Goal: Find specific page/section: Find specific page/section

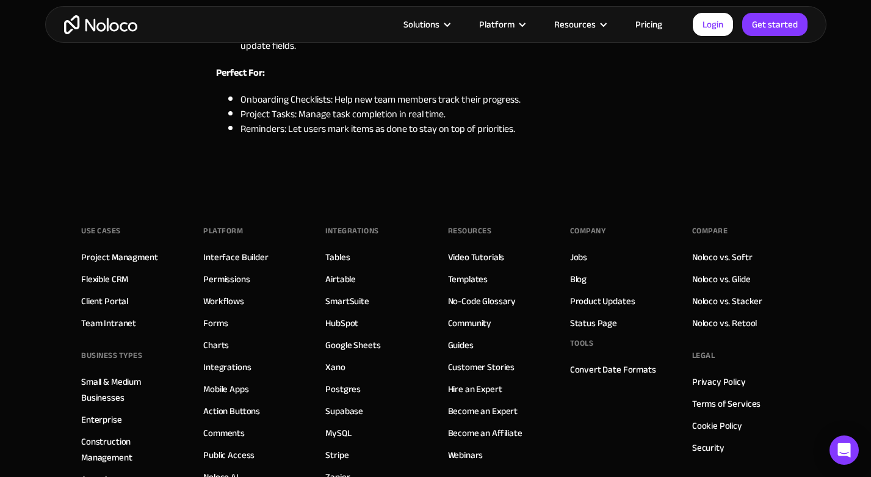
scroll to position [1541, 0]
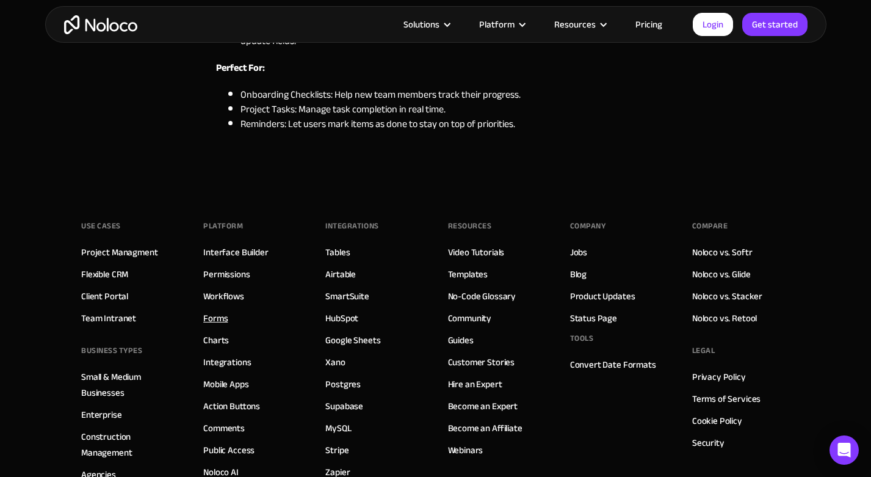
click at [219, 315] on link "Forms" at bounding box center [215, 318] width 24 height 16
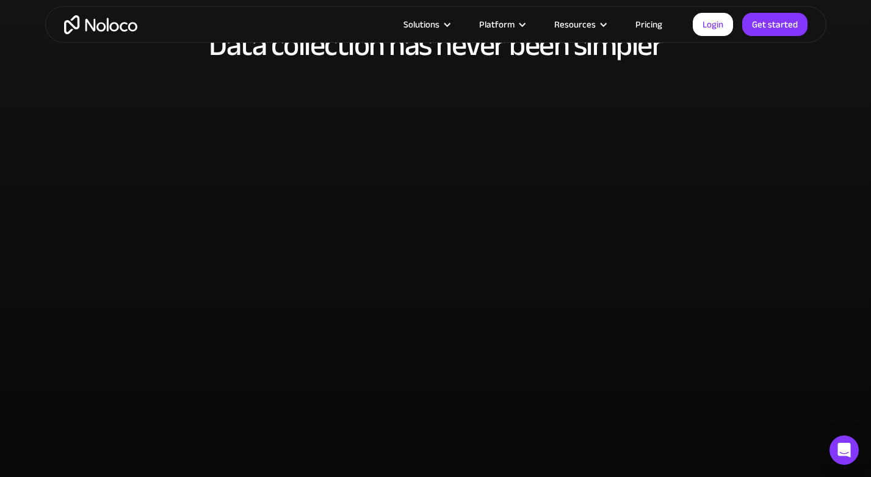
scroll to position [2779, 0]
